Goal: Connect with others: Establish contact or relationships with other users

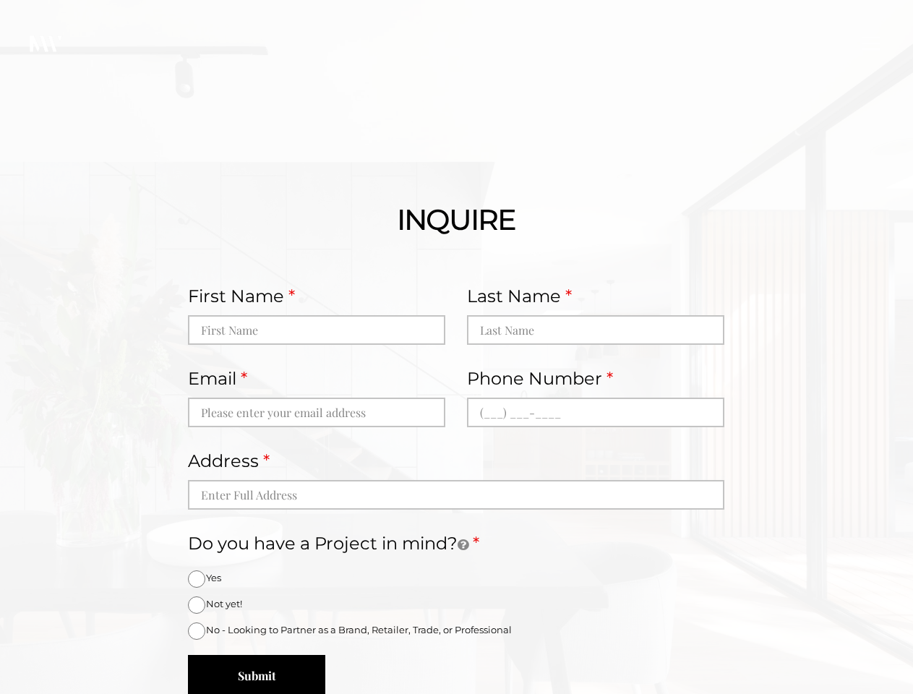
click at [467, 545] on icon at bounding box center [463, 545] width 11 height 13
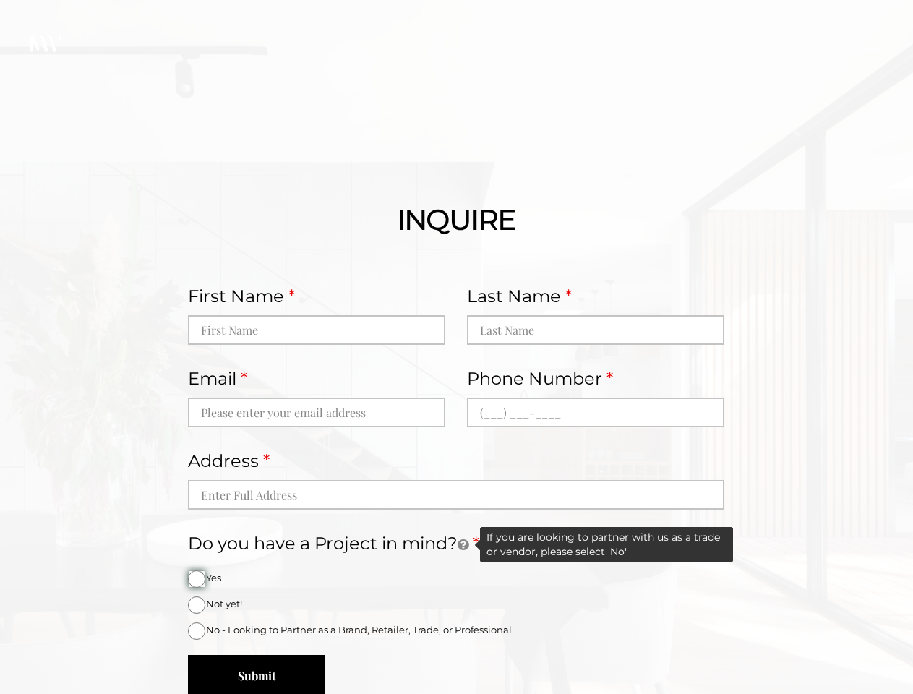
click at [197, 579] on input "Yes" at bounding box center [196, 578] width 17 height 17
radio input "true"
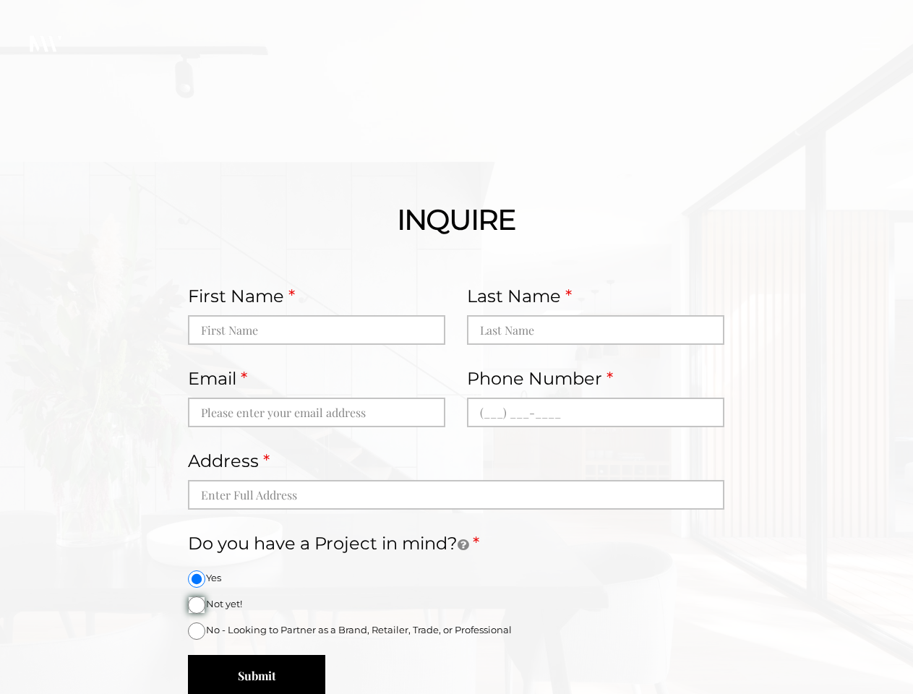
click at [197, 605] on input "Not yet!" at bounding box center [196, 604] width 17 height 17
radio input "true"
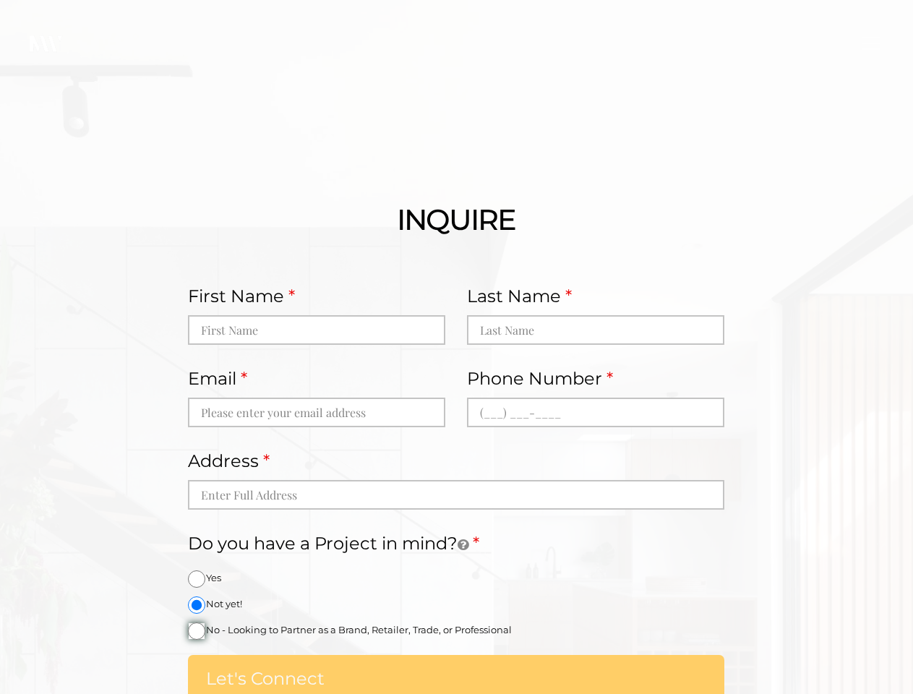
click at [197, 631] on input "No - Looking to Partner as a Brand, Retailer, Trade, or Professional" at bounding box center [196, 630] width 17 height 17
radio input "true"
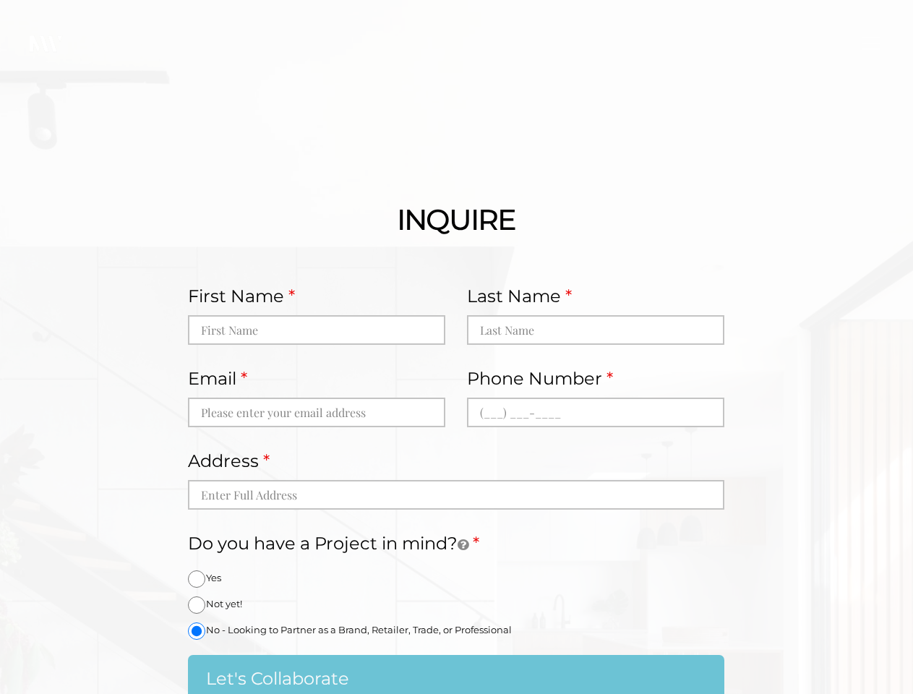
click at [256, 674] on span "Let's Collaborate" at bounding box center [277, 678] width 143 height 21
